Goal: Task Accomplishment & Management: Use online tool/utility

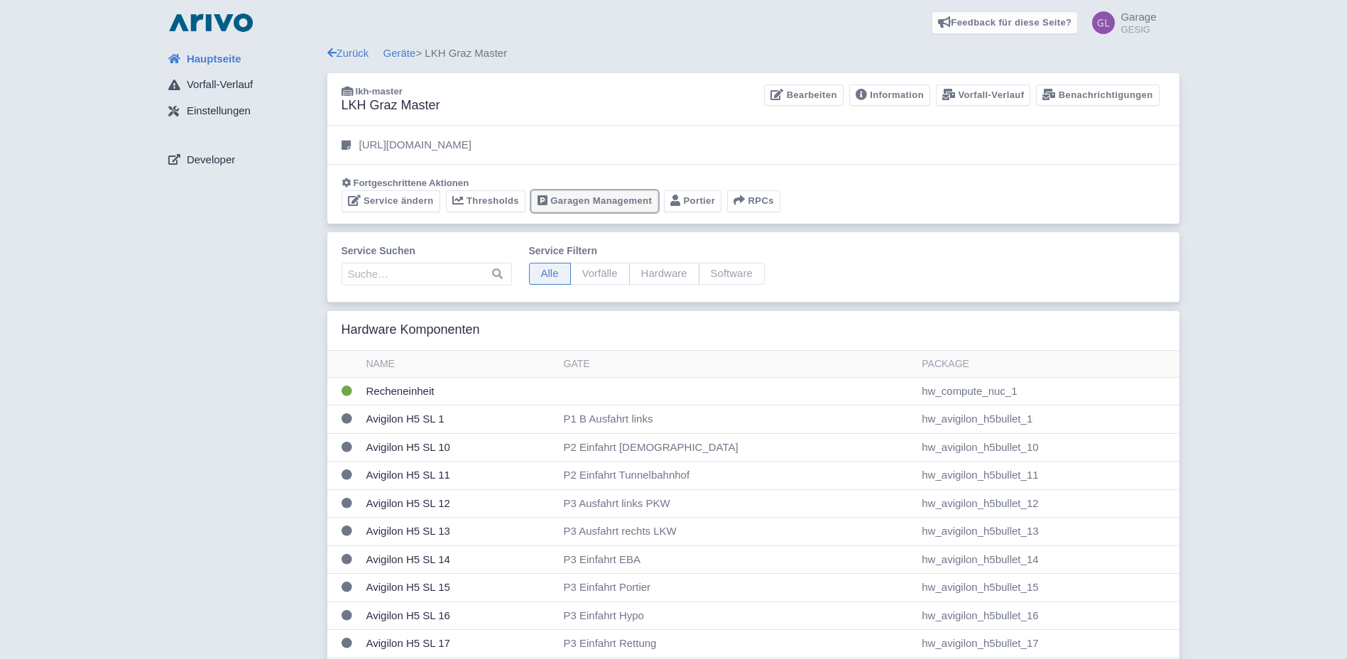
click at [594, 200] on link "Garagen Management" at bounding box center [594, 201] width 127 height 22
click at [585, 202] on link "Garagen Management" at bounding box center [594, 201] width 127 height 22
click at [597, 200] on link "Garagen Management" at bounding box center [594, 201] width 127 height 22
click at [580, 200] on link "Garagen Management" at bounding box center [594, 201] width 127 height 22
